Goal: Task Accomplishment & Management: Use online tool/utility

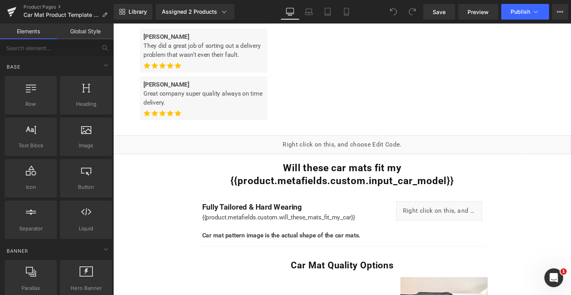
scroll to position [518, 0]
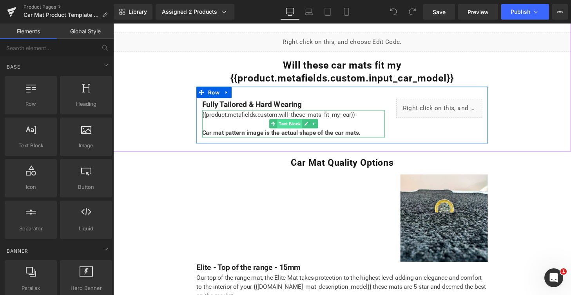
click at [294, 127] on span "Text Block" at bounding box center [296, 127] width 26 height 9
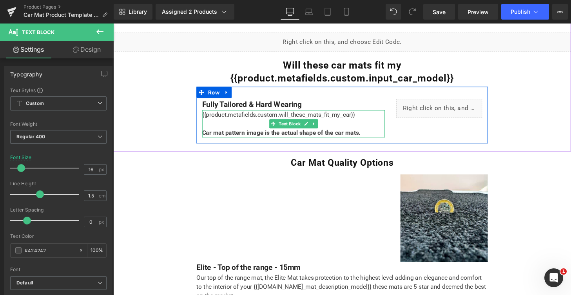
click at [299, 117] on div "{{product.metafields.custom.will_these_mats_fit_my_car}} Car mat pattern image …" at bounding box center [299, 127] width 189 height 28
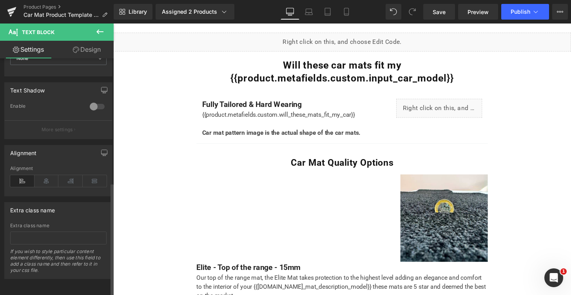
scroll to position [0, 0]
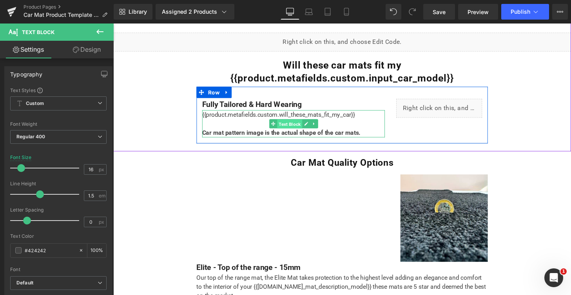
click at [297, 127] on span "Text Block" at bounding box center [296, 127] width 26 height 9
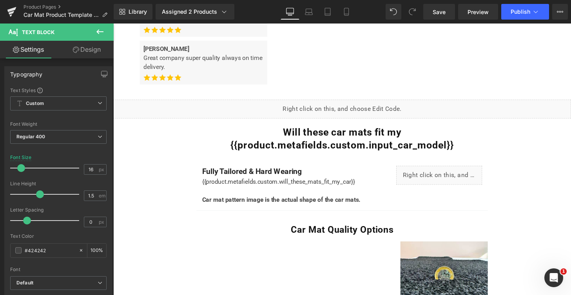
scroll to position [456, 0]
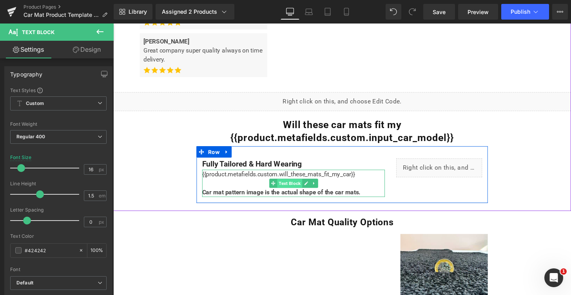
click at [298, 188] on span "Text Block" at bounding box center [296, 189] width 26 height 9
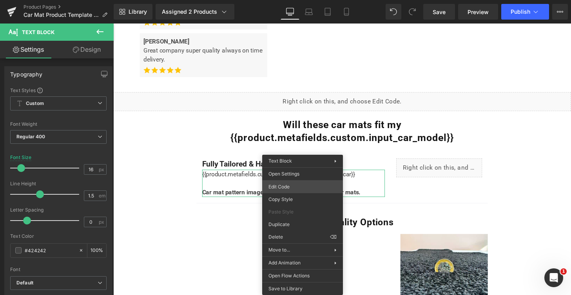
click at [297, 0] on div "Text Block You are previewing how the will restyle your page. You can not edit …" at bounding box center [285, 0] width 571 height 0
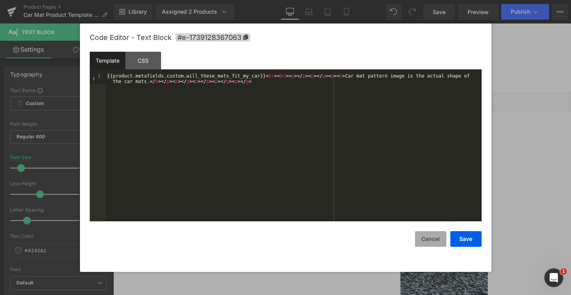
click at [426, 235] on button "Cancel" at bounding box center [430, 239] width 31 height 16
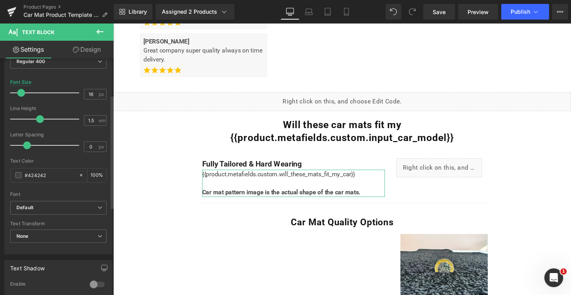
scroll to position [89, 0]
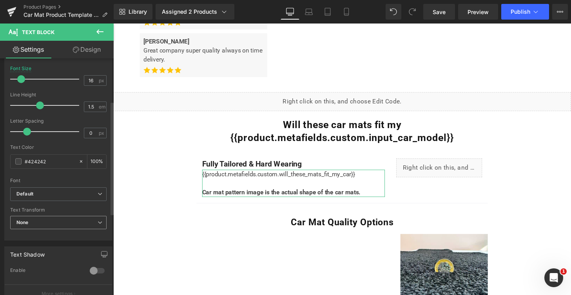
click at [59, 224] on span "None" at bounding box center [58, 223] width 96 height 14
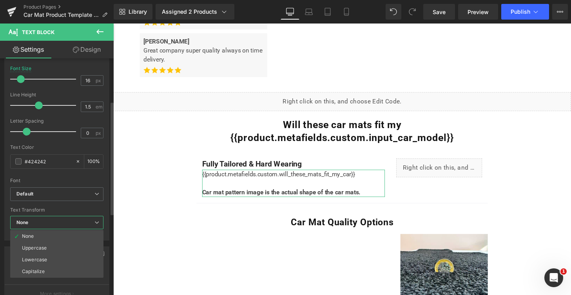
click at [58, 222] on span "None" at bounding box center [56, 223] width 93 height 14
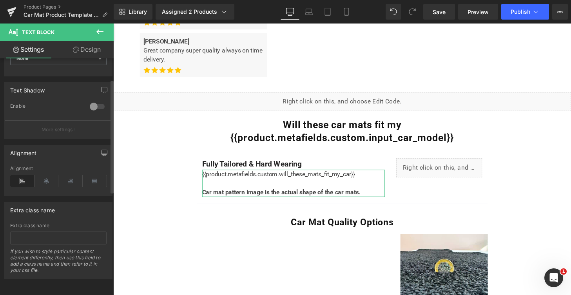
scroll to position [0, 0]
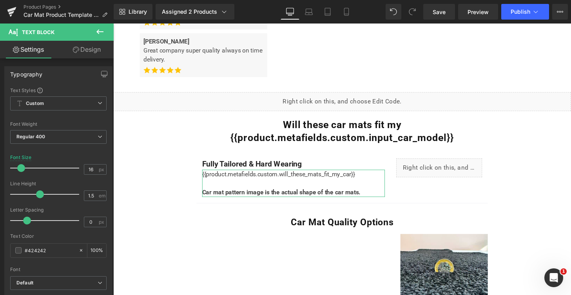
click at [91, 54] on link "Design" at bounding box center [86, 50] width 57 height 18
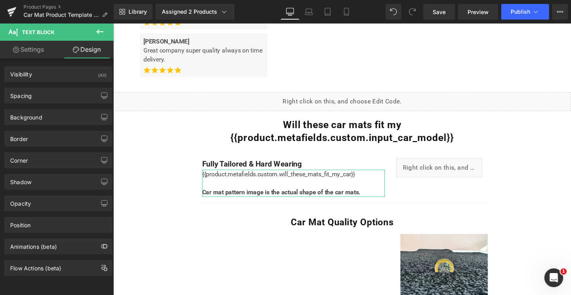
click at [29, 53] on link "Settings" at bounding box center [28, 50] width 57 height 18
type input "100"
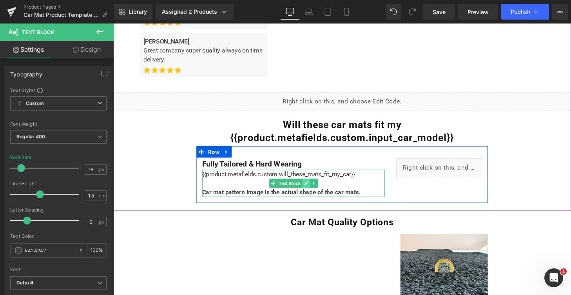
click at [311, 190] on icon at bounding box center [313, 189] width 4 height 4
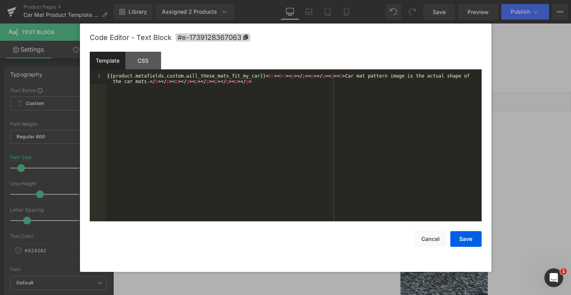
click at [285, 0] on div "Text Block You are previewing how the will restyle your page. You can not edit …" at bounding box center [285, 0] width 571 height 0
click at [260, 82] on div "{{product.metafields.custom.will_these_mats_fit_my_car}} < br > < br > < p > </…" at bounding box center [294, 158] width 376 height 170
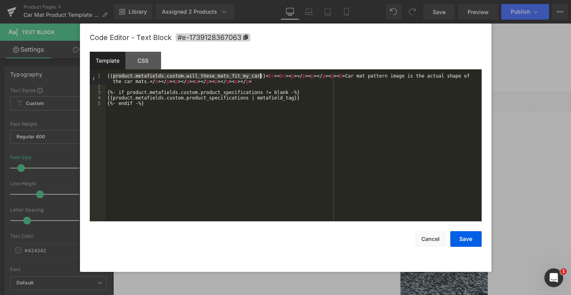
drag, startPoint x: 114, startPoint y: 77, endPoint x: 260, endPoint y: 76, distance: 146.2
click at [260, 76] on div "{{product.metafields.custom.will_these_mats_fit_my_car}} < br > < br > < p > </…" at bounding box center [294, 155] width 376 height 165
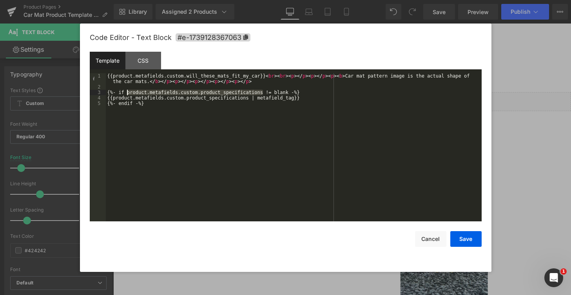
drag, startPoint x: 263, startPoint y: 92, endPoint x: 127, endPoint y: 92, distance: 135.2
click at [127, 92] on div "{{product.metafields.custom.will_these_mats_fit_my_car}} < br > < br > < p > </…" at bounding box center [294, 155] width 376 height 165
drag, startPoint x: 119, startPoint y: 99, endPoint x: 253, endPoint y: 99, distance: 134.0
click at [253, 99] on div "{{product.metafields.custom.will_these_mats_fit_my_car}} < br > < br > < p > </…" at bounding box center [294, 155] width 376 height 165
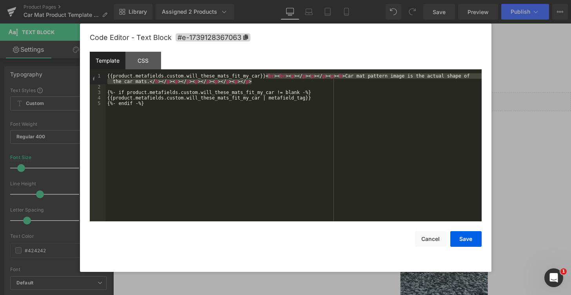
drag, startPoint x: 266, startPoint y: 77, endPoint x: 267, endPoint y: 82, distance: 5.2
click at [267, 82] on div "{{product.metafields.custom.will_these_mats_fit_my_car}} < br > < br > < p > </…" at bounding box center [294, 155] width 376 height 165
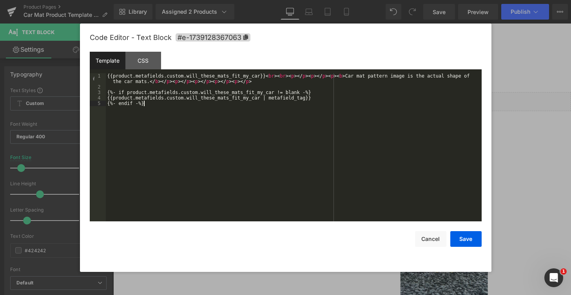
click at [266, 106] on div "{{product.metafields.custom.will_these_mats_fit_my_car}} < br > < br > < p > </…" at bounding box center [294, 155] width 376 height 165
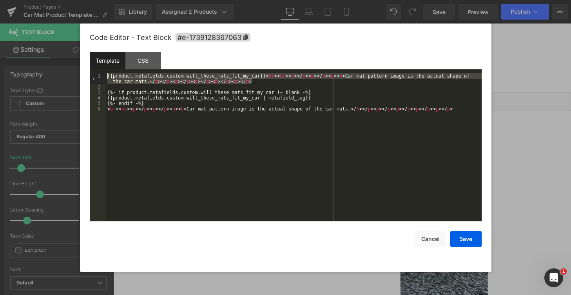
drag, startPoint x: 257, startPoint y: 83, endPoint x: 98, endPoint y: 69, distance: 159.7
click at [98, 69] on div "Template CSS 1 2 3 4 5 6 {{product.metafields.custom.will_these_mats_fit_my_car…" at bounding box center [286, 137] width 392 height 170
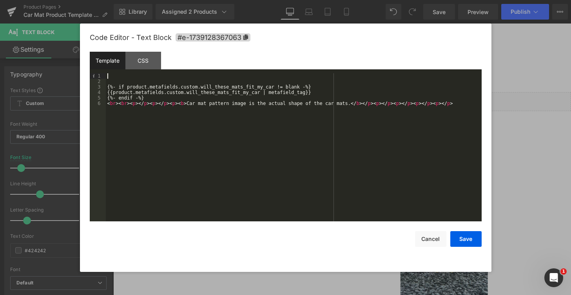
click at [107, 87] on div "{%- if product.metafields.custom.will_these_mats_fit_my_car != blank -%} {{prod…" at bounding box center [294, 152] width 376 height 159
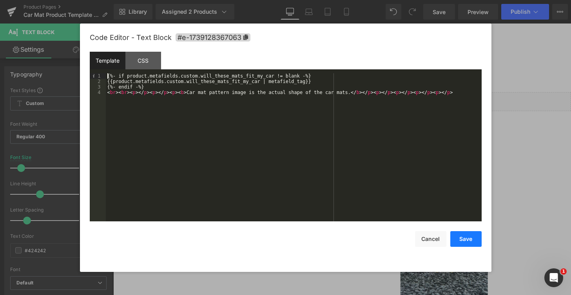
click at [460, 236] on button "Save" at bounding box center [465, 239] width 31 height 16
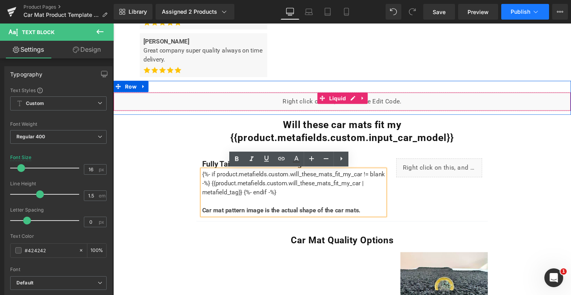
click at [527, 9] on span "Publish" at bounding box center [521, 12] width 20 height 6
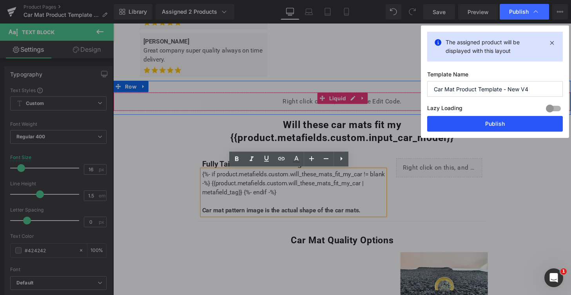
click at [532, 125] on button "Publish" at bounding box center [495, 124] width 136 height 16
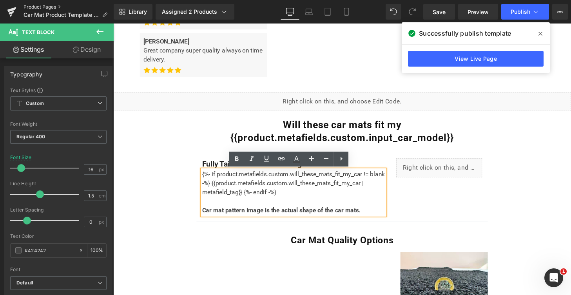
click at [56, 4] on link "Product Pages" at bounding box center [69, 7] width 90 height 6
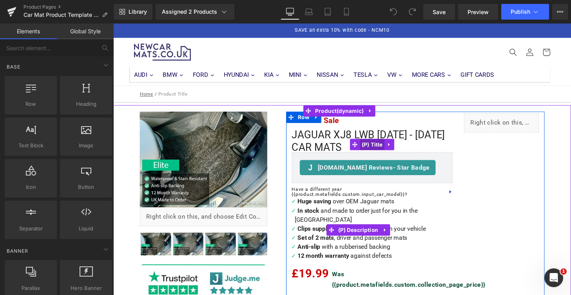
click at [375, 147] on span "(P) Title" at bounding box center [381, 149] width 25 height 12
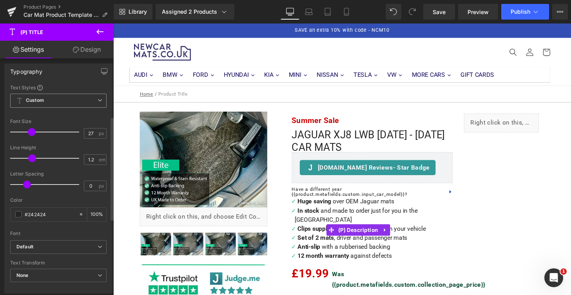
scroll to position [154, 0]
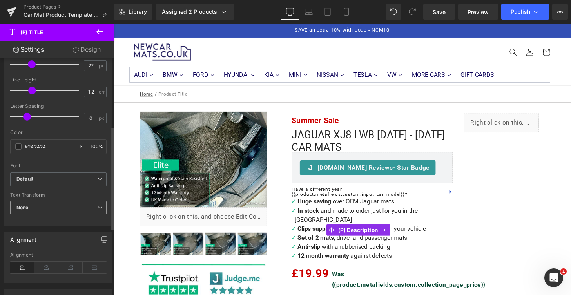
click at [53, 206] on span "None" at bounding box center [58, 208] width 96 height 14
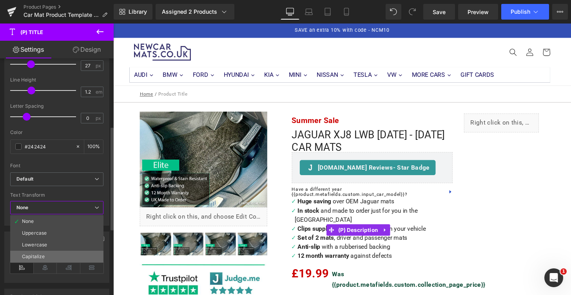
click at [45, 256] on li "Capitalize" at bounding box center [56, 257] width 93 height 12
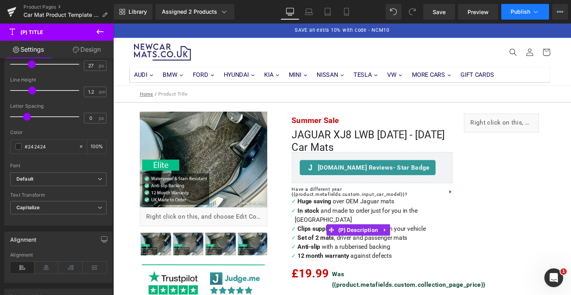
click at [544, 13] on button "Publish" at bounding box center [525, 12] width 48 height 16
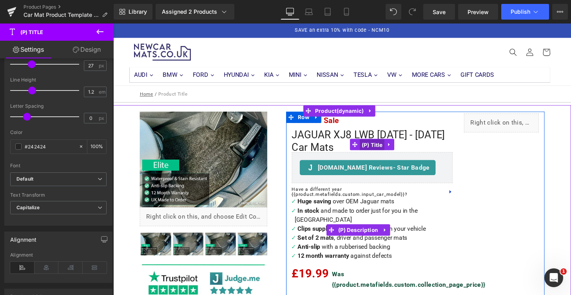
click at [377, 147] on span "(P) Title" at bounding box center [381, 149] width 25 height 12
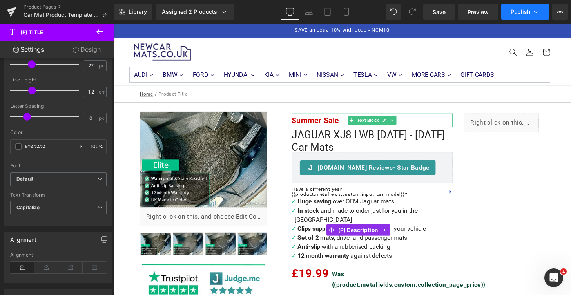
click at [517, 13] on span "Publish" at bounding box center [521, 12] width 20 height 6
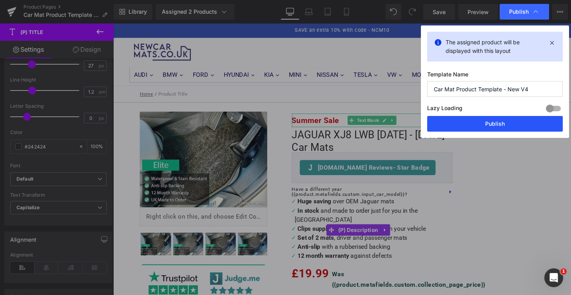
click at [514, 122] on button "Publish" at bounding box center [495, 124] width 136 height 16
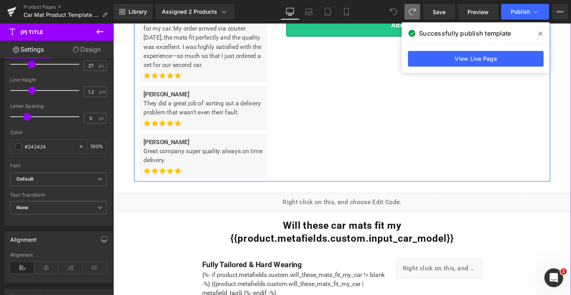
scroll to position [359, 0]
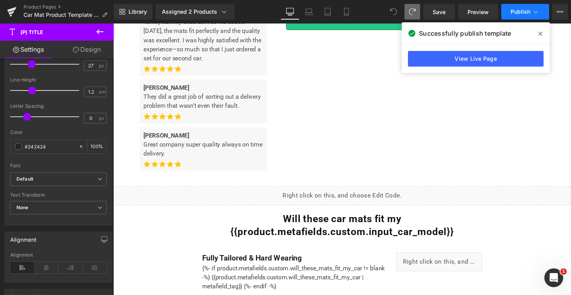
click at [513, 13] on span "Publish" at bounding box center [521, 12] width 20 height 6
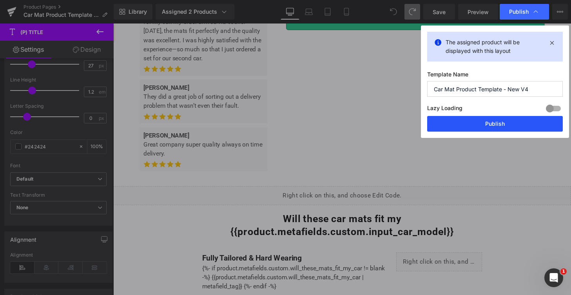
click at [505, 124] on button "Publish" at bounding box center [495, 124] width 136 height 16
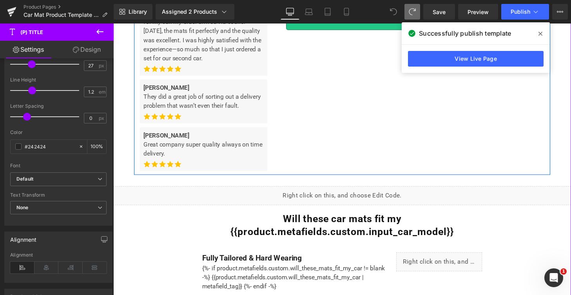
scroll to position [0, 0]
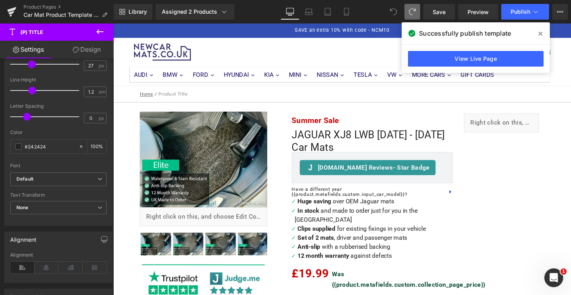
click at [394, 11] on icon at bounding box center [393, 11] width 7 height 7
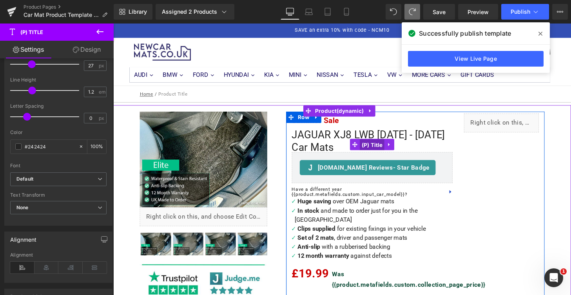
click at [376, 147] on span "(P) Title" at bounding box center [381, 149] width 25 height 12
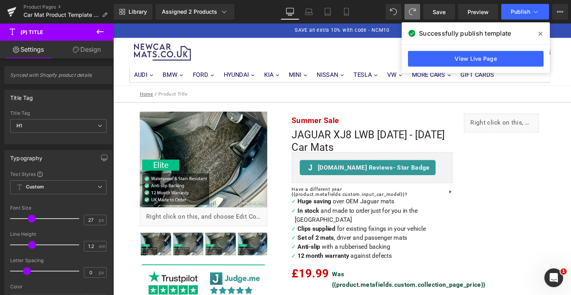
click at [92, 51] on link "Design" at bounding box center [86, 50] width 57 height 18
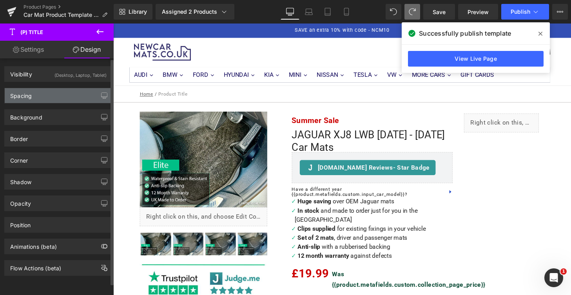
click at [33, 99] on div "Spacing" at bounding box center [58, 95] width 107 height 15
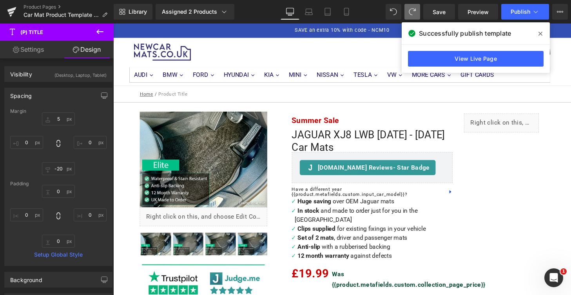
click at [84, 49] on link "Design" at bounding box center [86, 50] width 57 height 18
click at [103, 30] on icon at bounding box center [99, 31] width 9 height 9
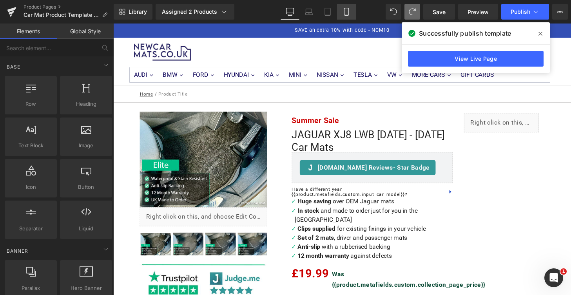
click at [350, 11] on icon at bounding box center [346, 12] width 8 height 8
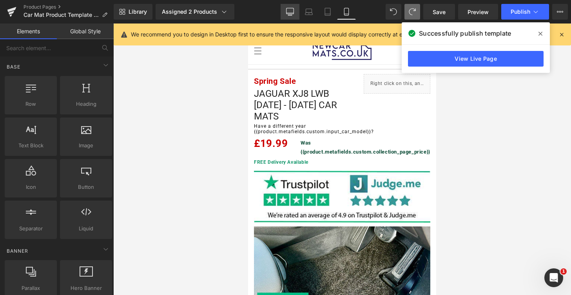
click at [286, 13] on icon at bounding box center [290, 12] width 8 height 8
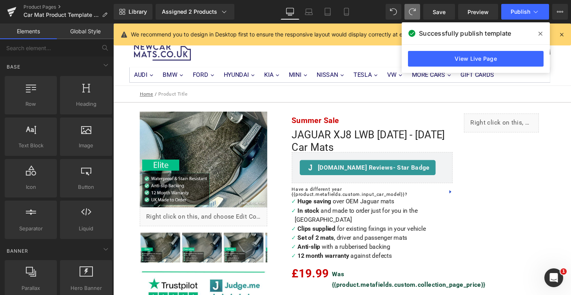
scroll to position [65, 0]
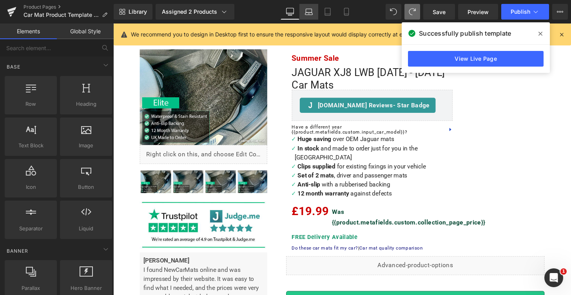
click at [312, 13] on icon at bounding box center [309, 12] width 8 height 8
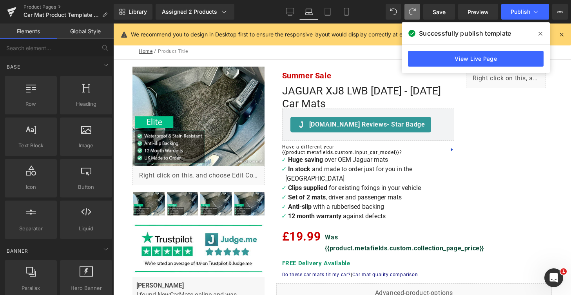
scroll to position [0, 0]
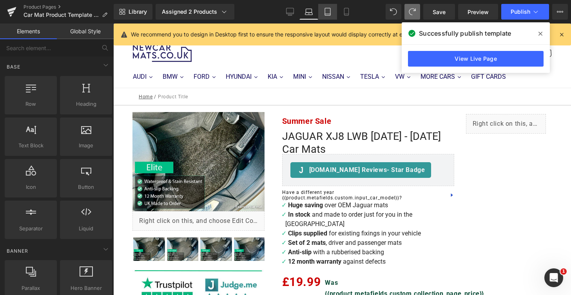
click at [327, 12] on icon at bounding box center [328, 12] width 8 height 8
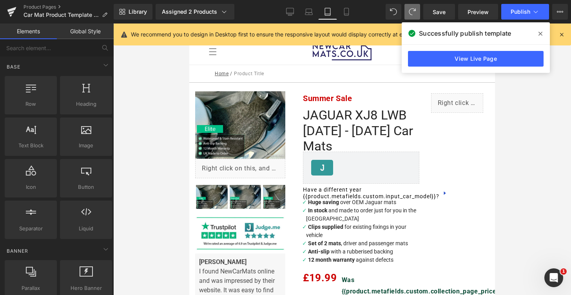
scroll to position [42, 0]
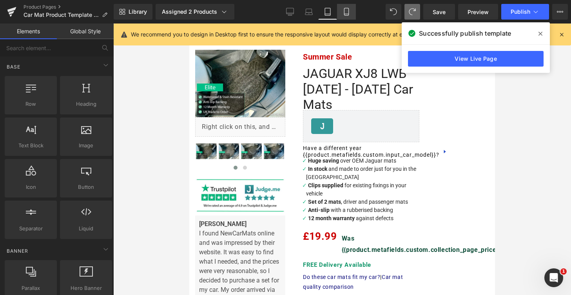
click at [350, 6] on link "Mobile" at bounding box center [346, 12] width 19 height 16
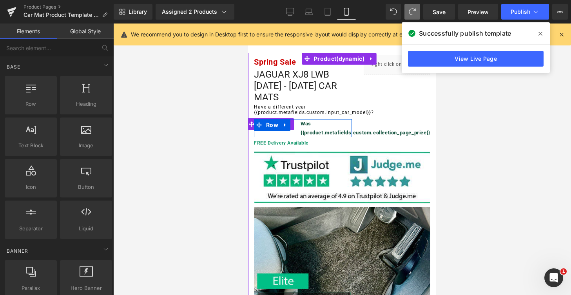
scroll to position [0, 0]
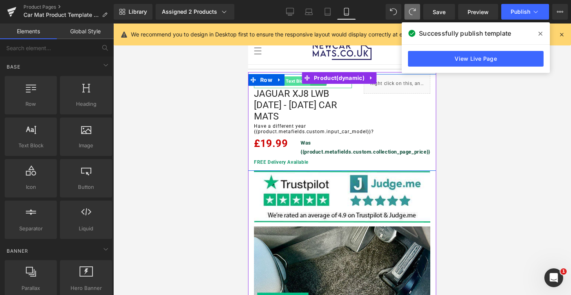
click at [295, 84] on span "Text Block" at bounding box center [297, 80] width 26 height 9
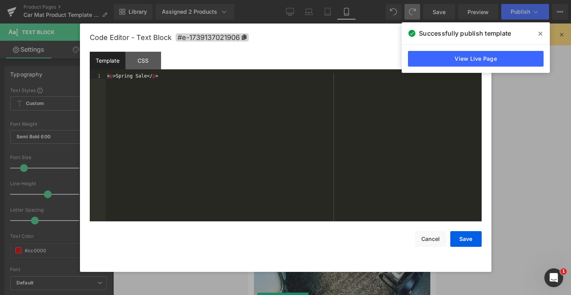
click at [283, 0] on div "Text Block You are previewing how the will restyle your page. You can not edit …" at bounding box center [285, 0] width 571 height 0
click at [132, 77] on div "< p > Spring Sale </ p >" at bounding box center [294, 152] width 376 height 159
click at [464, 238] on button "Save" at bounding box center [465, 239] width 31 height 16
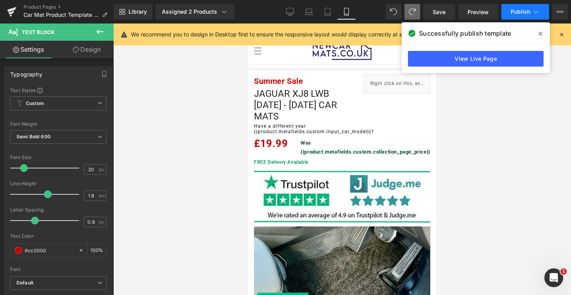
click at [525, 11] on span "Publish" at bounding box center [521, 12] width 20 height 6
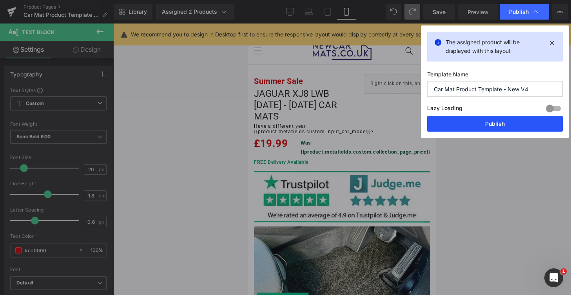
click at [504, 127] on button "Publish" at bounding box center [495, 124] width 136 height 16
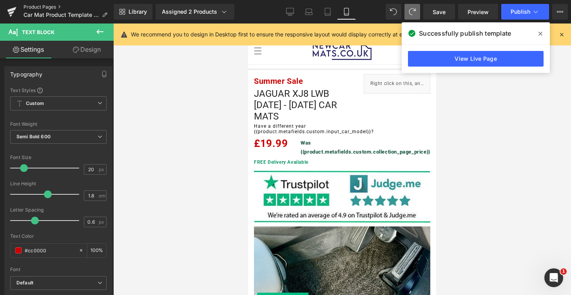
click at [46, 7] on link "Product Pages" at bounding box center [69, 7] width 90 height 6
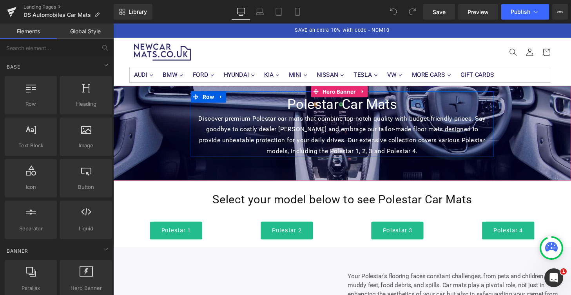
click at [342, 110] on h1 "Polestar Car Mats" at bounding box center [350, 107] width 302 height 18
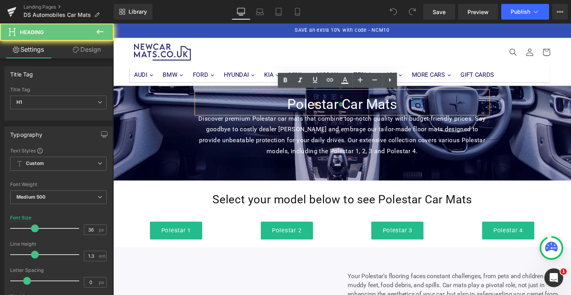
click at [341, 112] on h1 "Polestar Car Mats" at bounding box center [350, 107] width 302 height 18
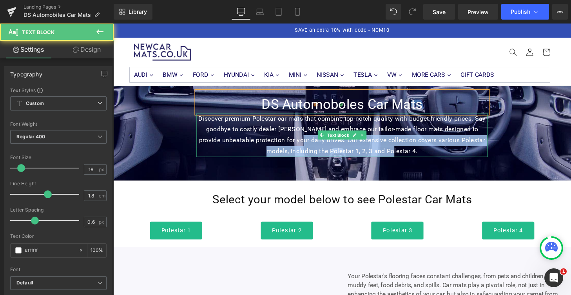
drag, startPoint x: 403, startPoint y: 158, endPoint x: 281, endPoint y: 136, distance: 124.1
click at [304, 144] on p "Discover premium Polestar car mats that combine top-notch quality with budget-f…" at bounding box center [350, 139] width 302 height 45
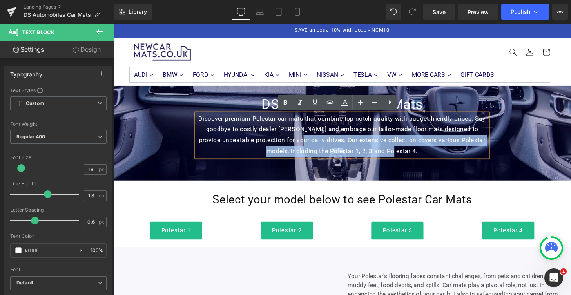
click at [199, 123] on p "Discover premium Polestar car mats that combine top-notch quality with budget-f…" at bounding box center [350, 139] width 302 height 45
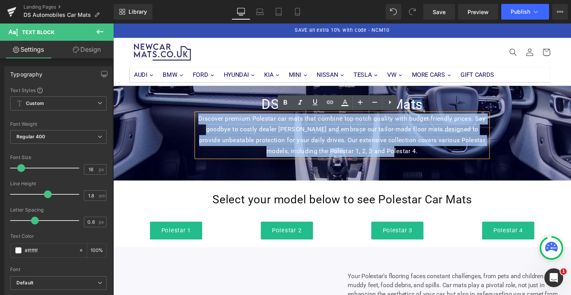
drag, startPoint x: 199, startPoint y: 123, endPoint x: 420, endPoint y: 157, distance: 224.0
click at [420, 157] on p "Discover premium Polestar car mats that combine top-notch quality with budget-f…" at bounding box center [350, 139] width 302 height 45
copy p "Discover premium Polestar car mats that combine top-notch quality with budget-f…"
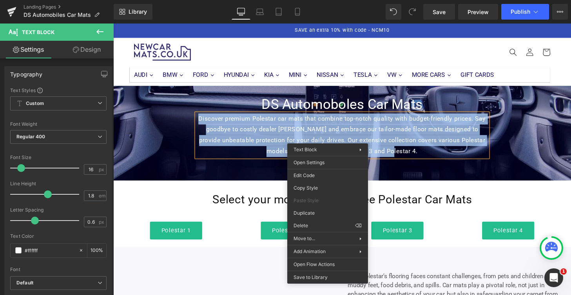
click at [266, 125] on p "Discover premium Polestar car mats that combine top-notch quality with budget-f…" at bounding box center [350, 139] width 302 height 45
